Goal: Transaction & Acquisition: Purchase product/service

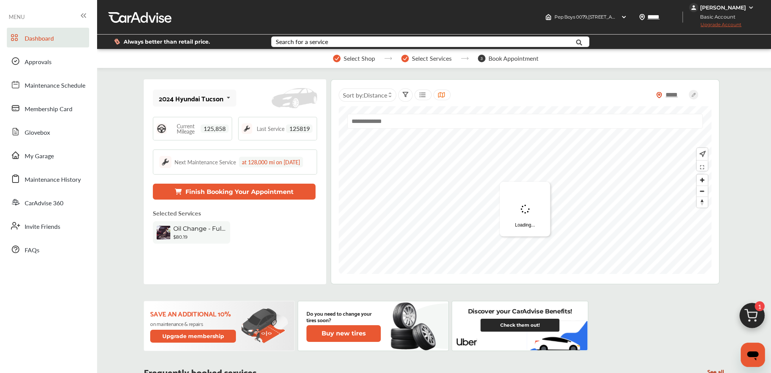
click at [215, 234] on div "Oil Change - Full-synthetic" at bounding box center [199, 229] width 53 height 9
click at [407, 57] on img at bounding box center [405, 59] width 8 height 8
click at [185, 234] on div "Oil Change - Full-synthetic" at bounding box center [199, 229] width 53 height 9
click at [185, 232] on span "Oil Change - Full-synthetic" at bounding box center [199, 228] width 53 height 7
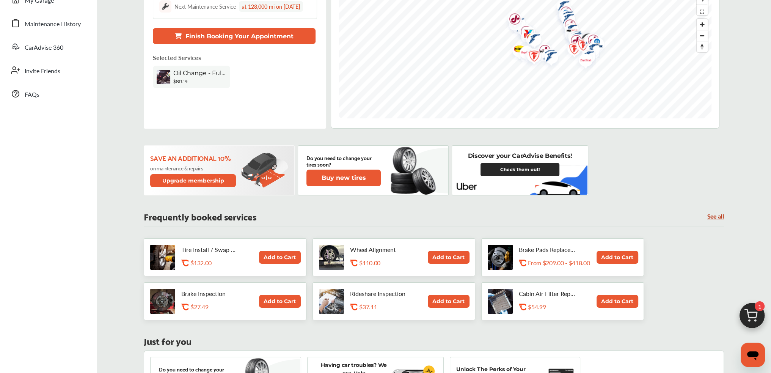
drag, startPoint x: 133, startPoint y: 148, endPoint x: 135, endPoint y: 225, distance: 76.7
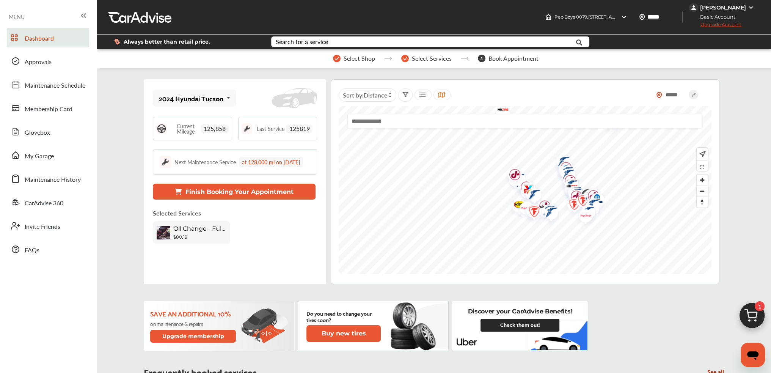
drag, startPoint x: 137, startPoint y: 189, endPoint x: 134, endPoint y: 139, distance: 49.8
click at [365, 57] on span "Select Shop" at bounding box center [359, 58] width 31 height 7
click at [222, 200] on button "Finish Booking Your Appointment" at bounding box center [234, 192] width 163 height 16
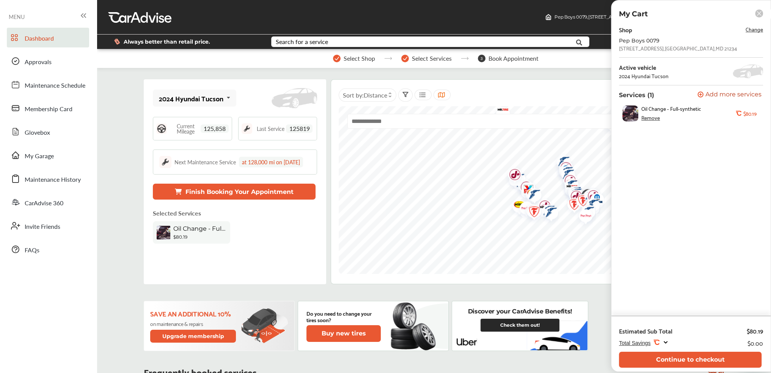
click at [649, 118] on div "Remove" at bounding box center [651, 118] width 19 height 6
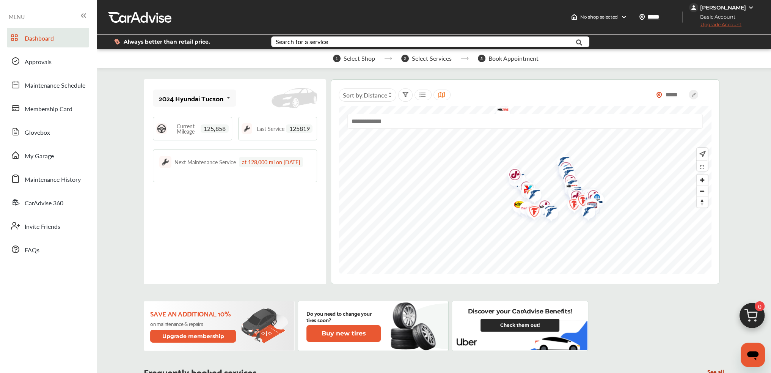
click at [395, 119] on input "text" at bounding box center [526, 121] width 356 height 15
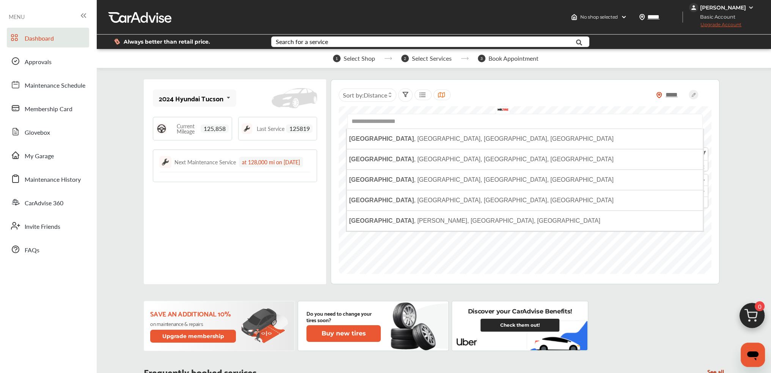
paste input "**********"
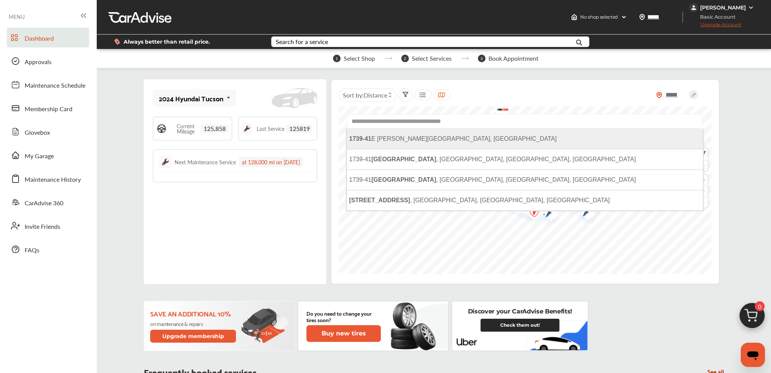
click at [449, 137] on span "[STREET_ADDRESS][PERSON_NAME]" at bounding box center [453, 138] width 208 height 6
type input "**********"
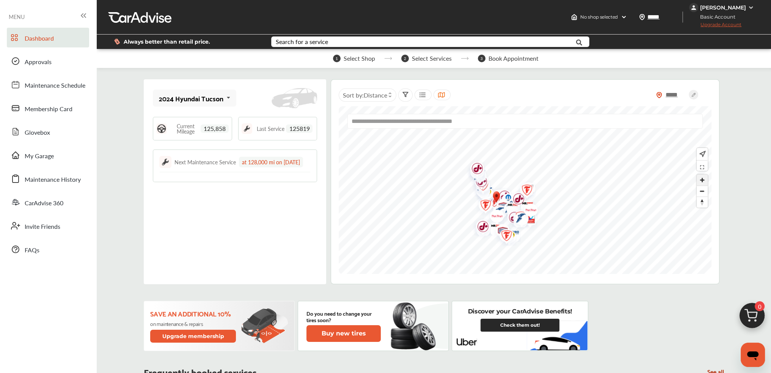
click at [703, 178] on span "Zoom in" at bounding box center [702, 180] width 11 height 11
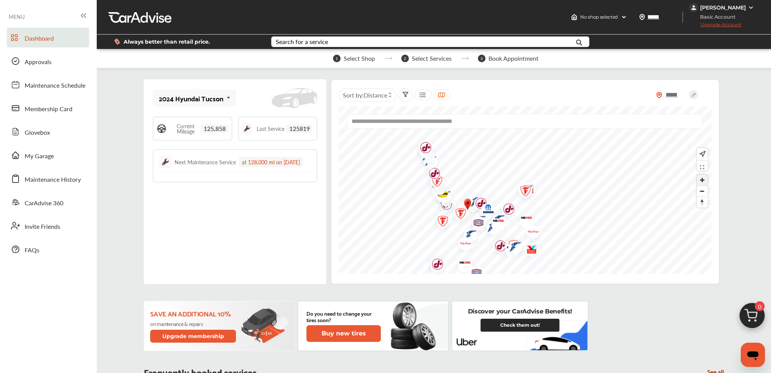
click at [703, 178] on span "Zoom in" at bounding box center [702, 180] width 11 height 11
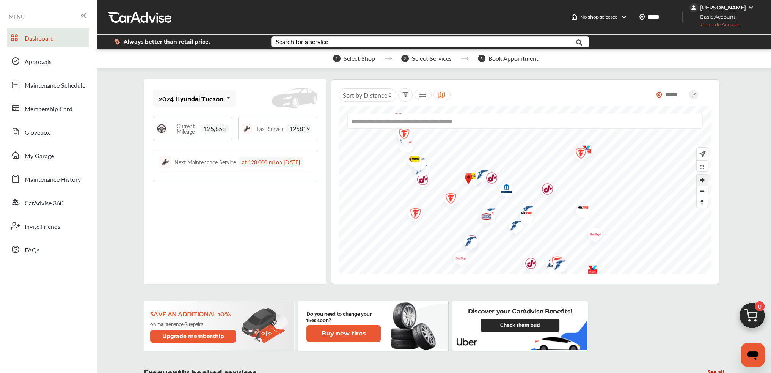
click at [702, 175] on span "Zoom in" at bounding box center [702, 180] width 11 height 11
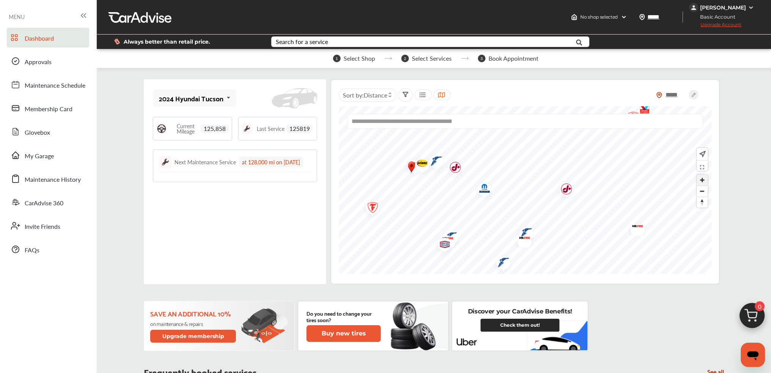
click at [702, 175] on span "Zoom in" at bounding box center [702, 180] width 11 height 11
click at [419, 153] on img "Map marker" at bounding box center [417, 155] width 20 height 16
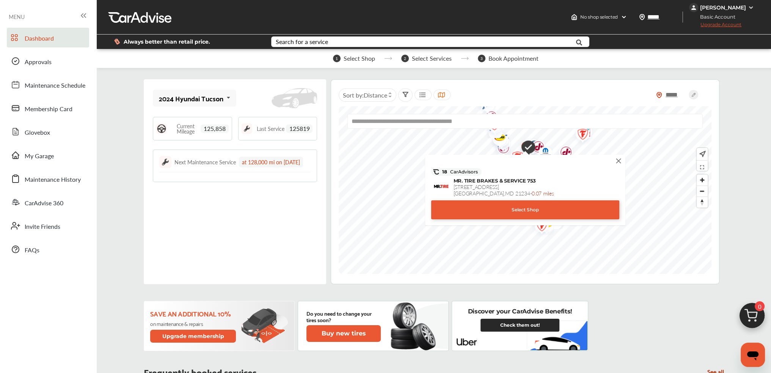
click at [615, 161] on img at bounding box center [619, 161] width 8 height 8
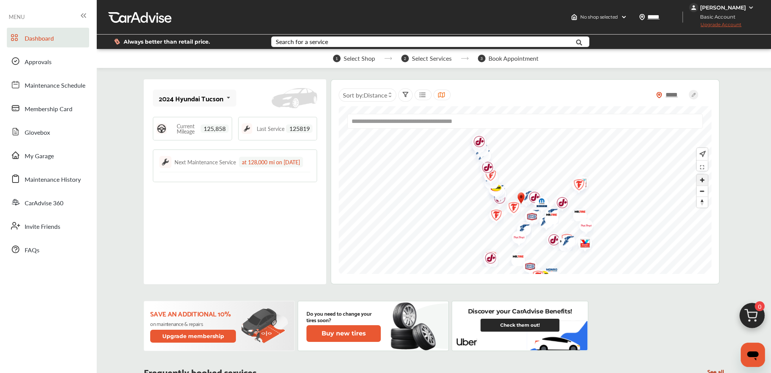
click at [703, 181] on span "Zoom in" at bounding box center [702, 180] width 11 height 11
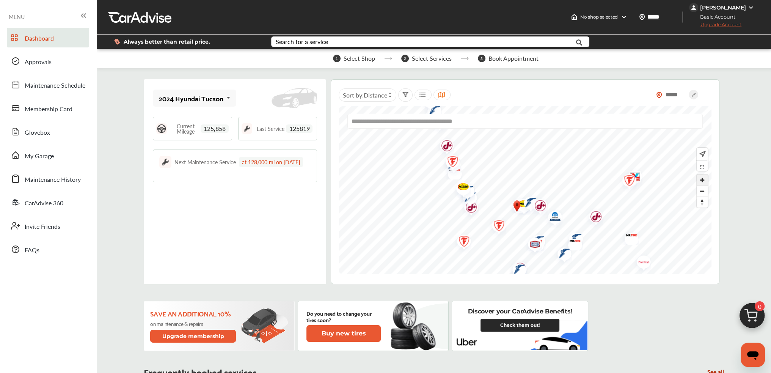
click at [703, 181] on span "Zoom in" at bounding box center [702, 180] width 11 height 11
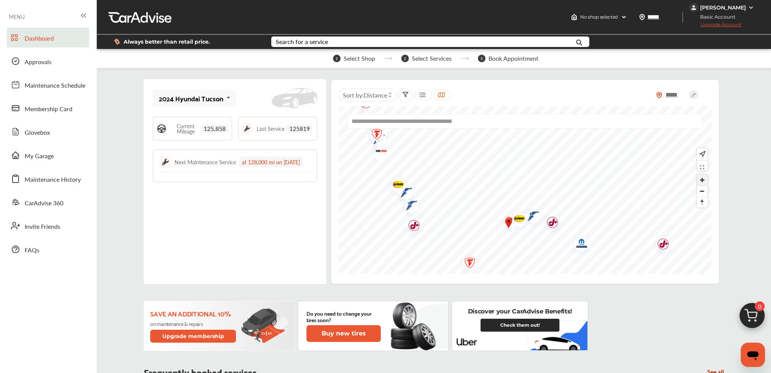
click at [703, 181] on span "Zoom in" at bounding box center [702, 180] width 11 height 11
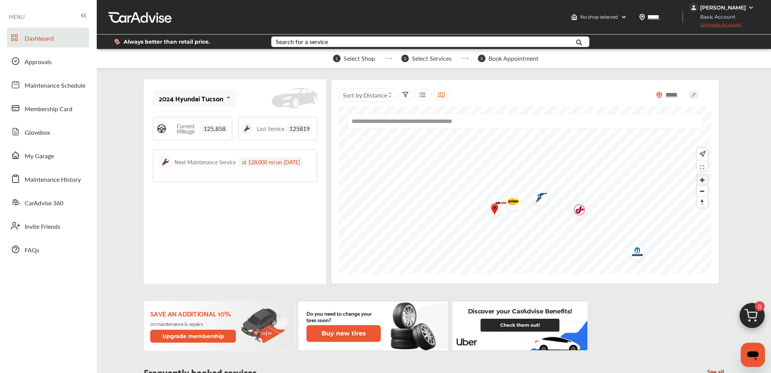
click at [705, 176] on span "Zoom in" at bounding box center [702, 180] width 11 height 11
click at [429, 230] on img "Map marker" at bounding box center [423, 227] width 20 height 24
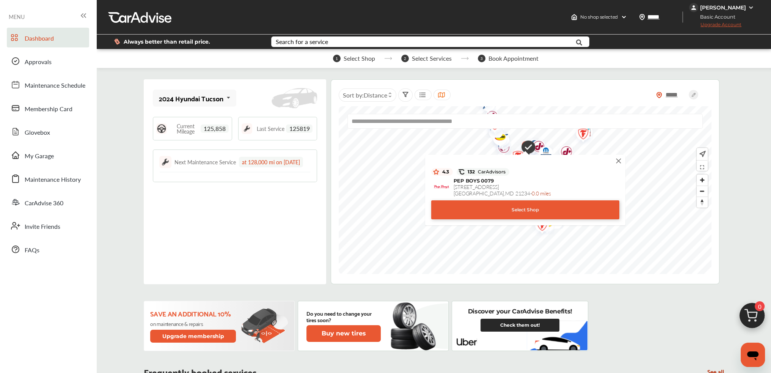
click at [481, 212] on div "Select Shop" at bounding box center [525, 209] width 188 height 19
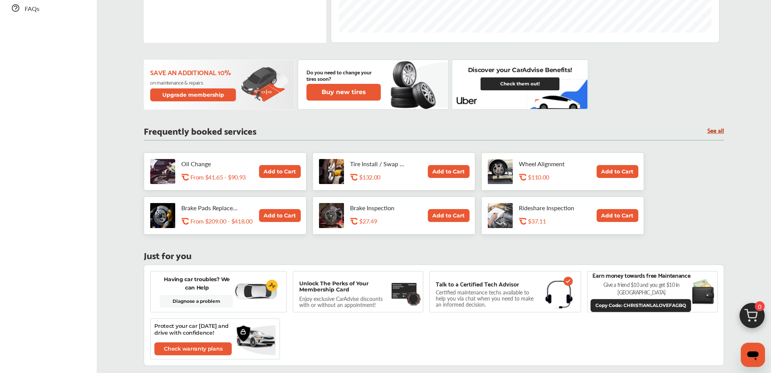
drag, startPoint x: 746, startPoint y: 194, endPoint x: 725, endPoint y: 241, distance: 50.5
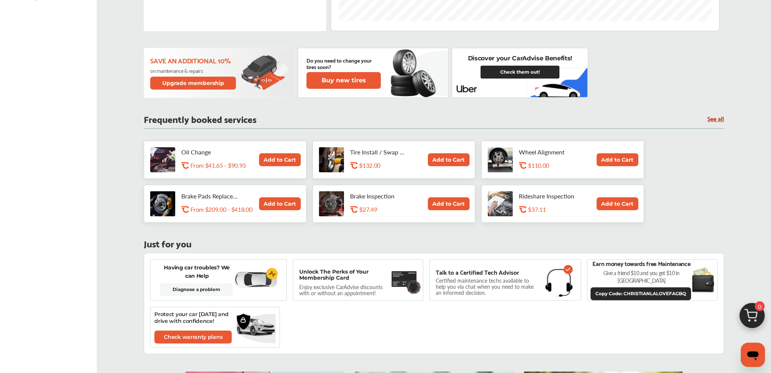
click at [715, 120] on link "See all" at bounding box center [716, 118] width 17 height 6
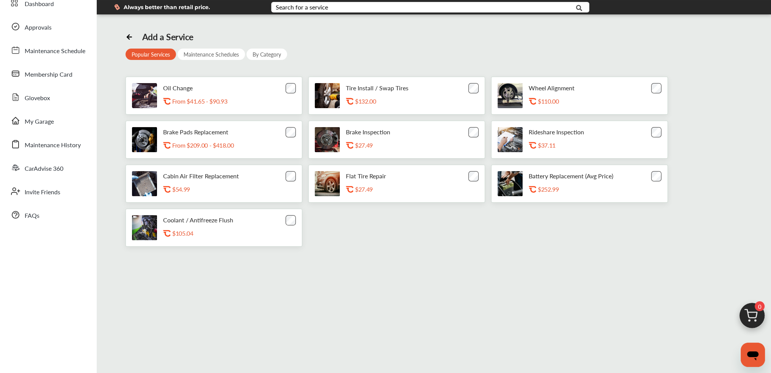
drag, startPoint x: 701, startPoint y: 145, endPoint x: 694, endPoint y: 167, distance: 23.2
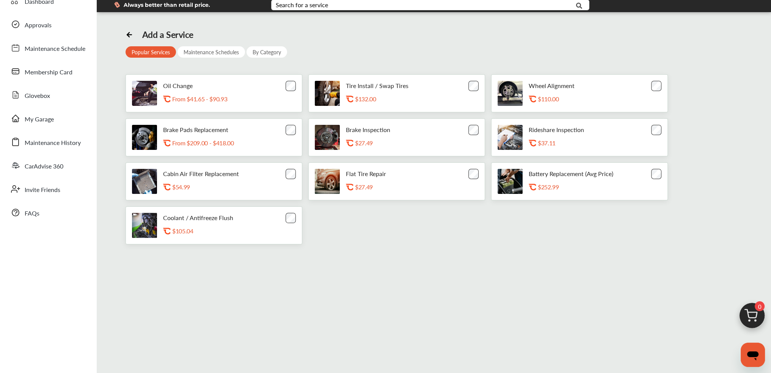
click at [278, 51] on div "By Category" at bounding box center [267, 51] width 41 height 11
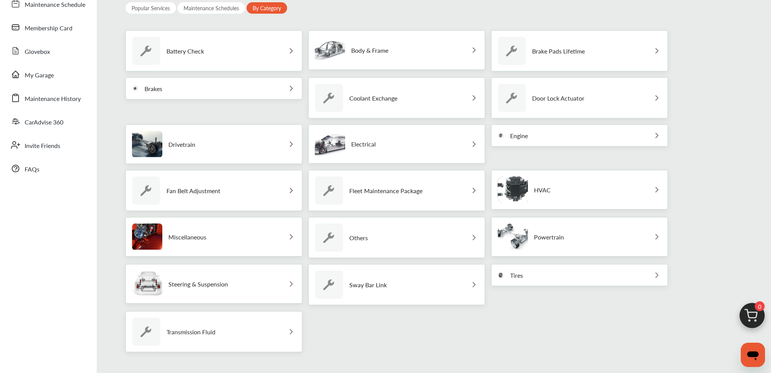
scroll to position [99, 0]
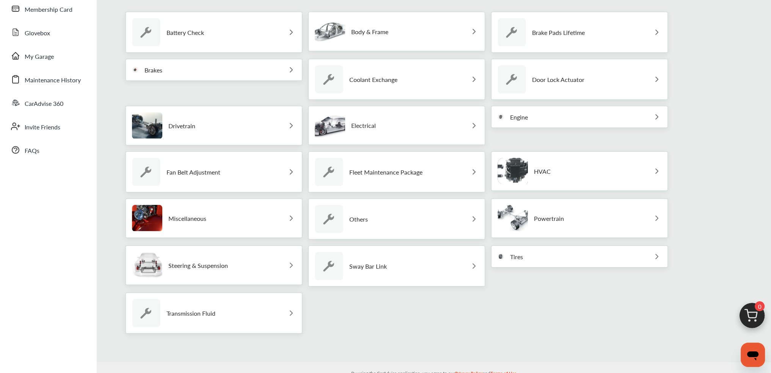
drag, startPoint x: 705, startPoint y: 150, endPoint x: 695, endPoint y: 184, distance: 35.4
click at [568, 249] on div "Tires" at bounding box center [579, 256] width 177 height 22
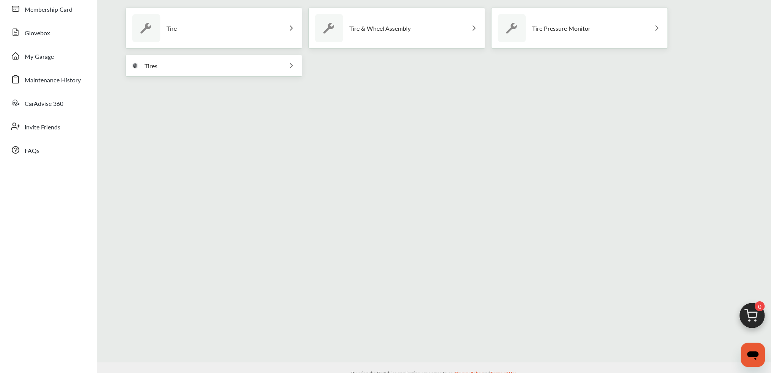
click at [222, 20] on div "Tire" at bounding box center [214, 28] width 177 height 41
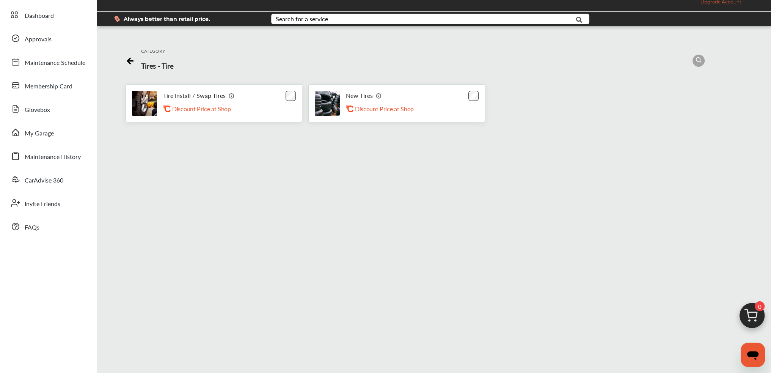
scroll to position [3, 0]
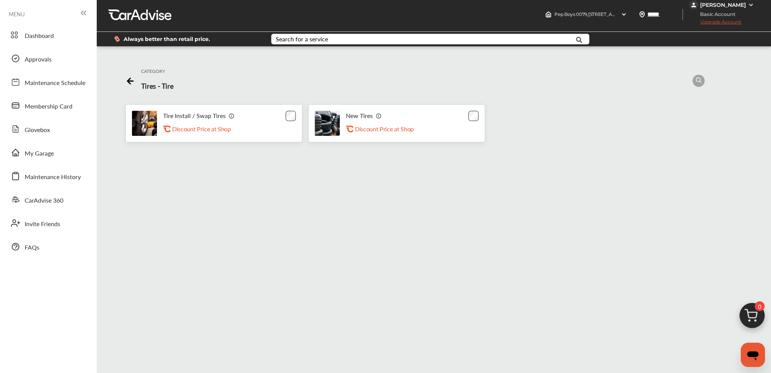
click at [464, 124] on div "New Tires .st0{fill:#FA4A1C;} Discount Price at Shop" at bounding box center [396, 123] width 177 height 38
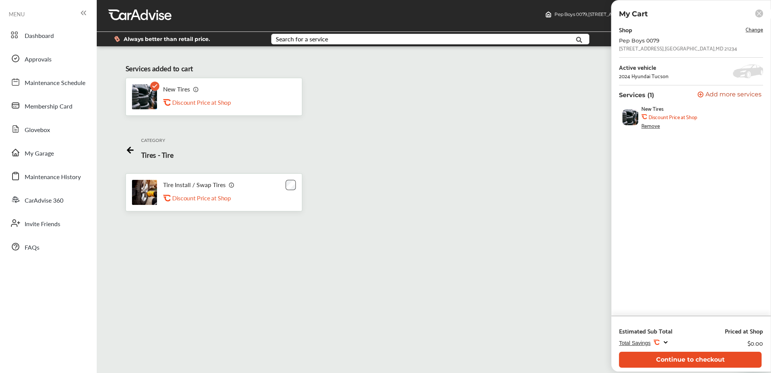
click at [691, 358] on button "Continue to checkout" at bounding box center [690, 360] width 143 height 16
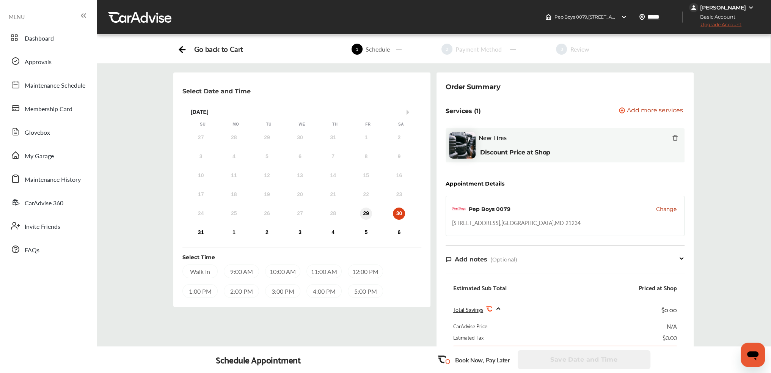
click at [371, 214] on div "29" at bounding box center [366, 214] width 12 height 12
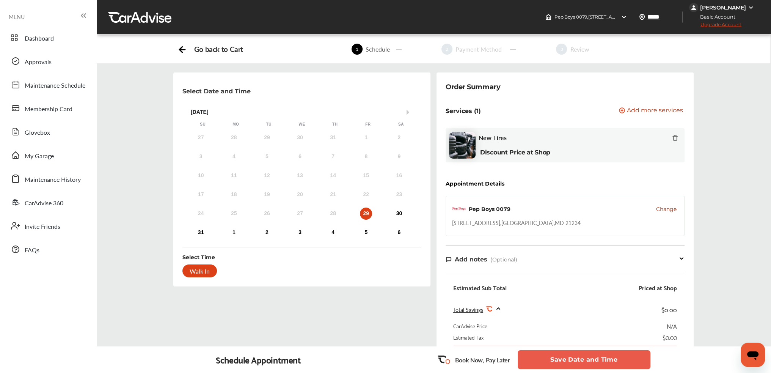
click at [601, 359] on button "Save Date and Time" at bounding box center [584, 359] width 133 height 19
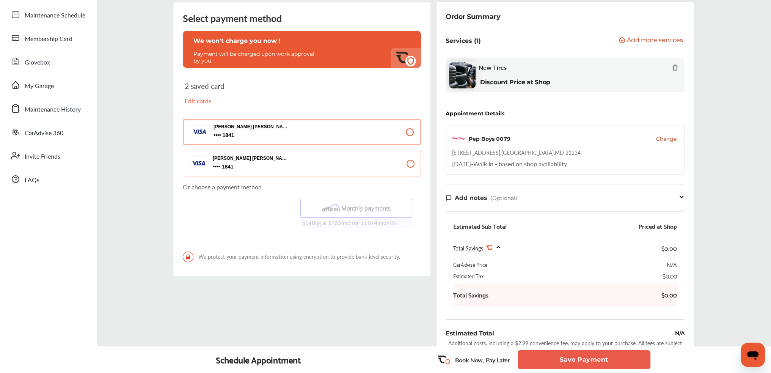
scroll to position [105, 0]
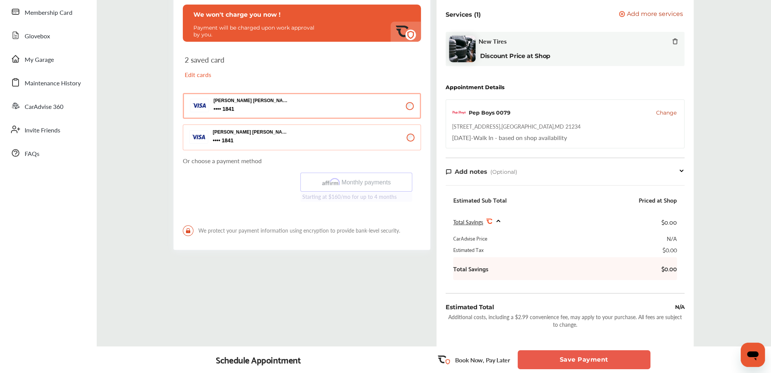
drag, startPoint x: 715, startPoint y: 244, endPoint x: 710, endPoint y: 282, distance: 38.3
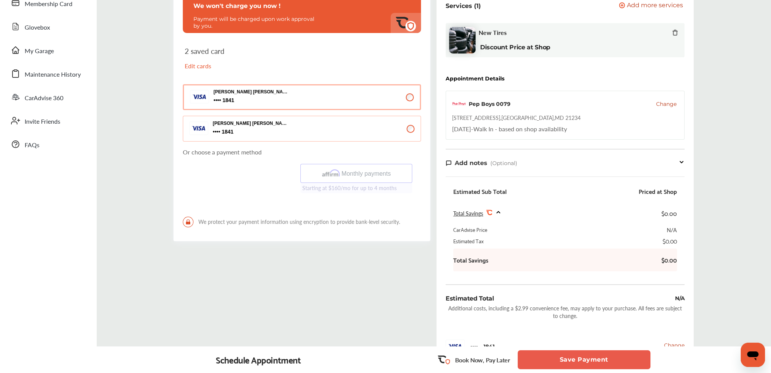
click at [585, 359] on button "Save Payment" at bounding box center [584, 359] width 133 height 19
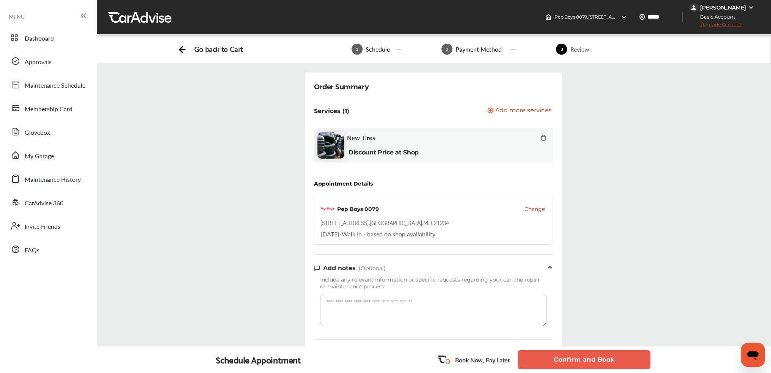
click at [578, 356] on button "Confirm and Book" at bounding box center [584, 359] width 133 height 19
